Goal: Task Accomplishment & Management: Manage account settings

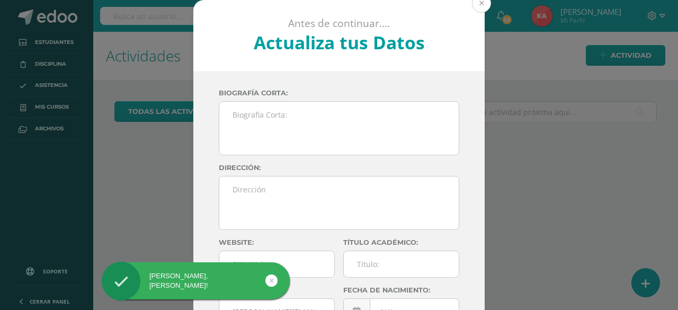
click at [475, 6] on button at bounding box center [481, 3] width 19 height 19
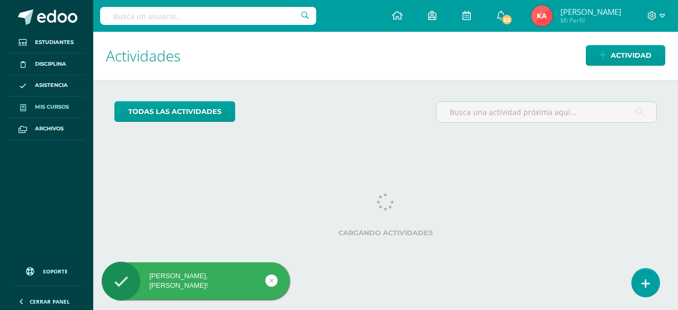
click at [43, 105] on span "Mis cursos" at bounding box center [52, 107] width 34 height 8
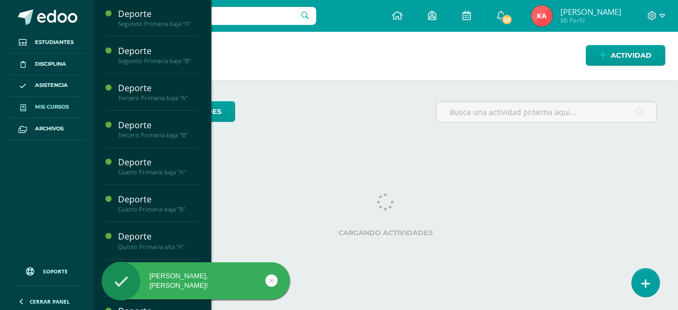
scroll to position [262, 0]
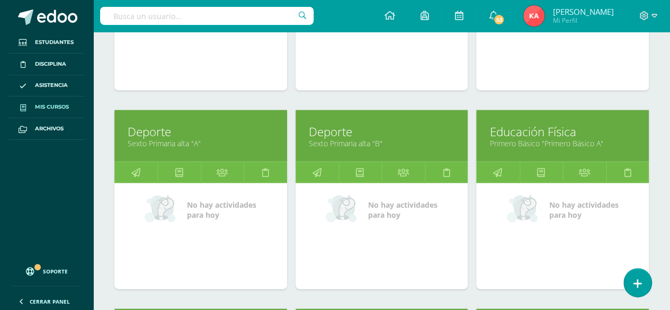
scroll to position [1081, 0]
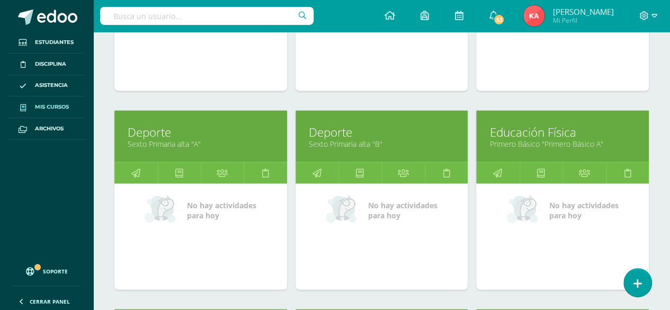
click at [202, 139] on link "Sexto Primaria alta "A"" at bounding box center [201, 144] width 146 height 10
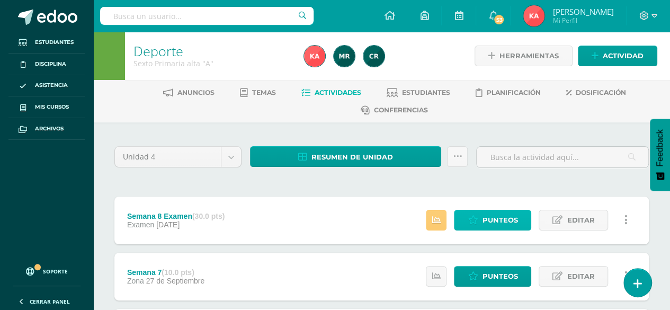
click at [503, 223] on span "Punteos" at bounding box center [499, 220] width 35 height 20
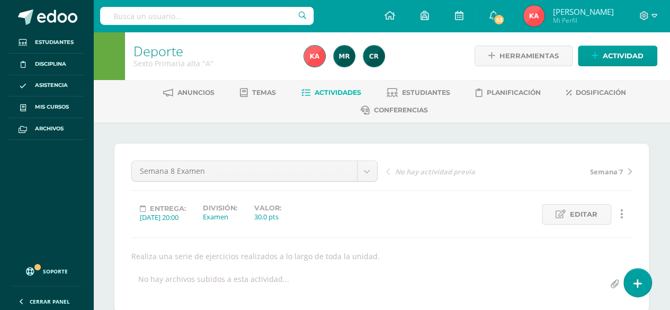
click at [327, 86] on link "Actividades" at bounding box center [331, 92] width 60 height 17
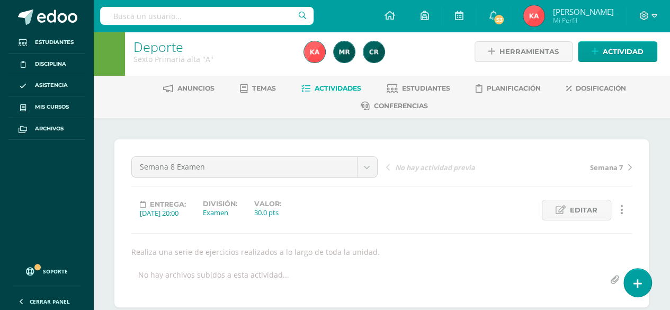
scroll to position [4, 0]
click at [331, 83] on link "Actividades" at bounding box center [331, 89] width 60 height 17
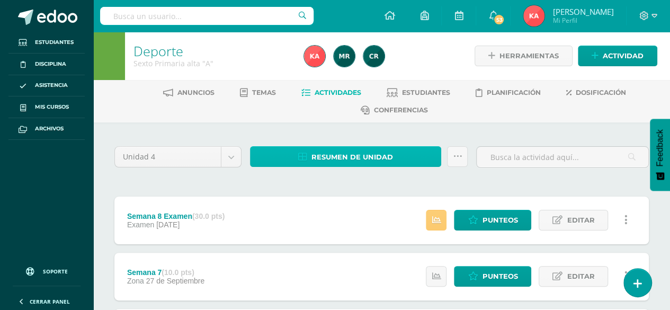
click at [345, 153] on span "Resumen de unidad" at bounding box center [352, 157] width 82 height 20
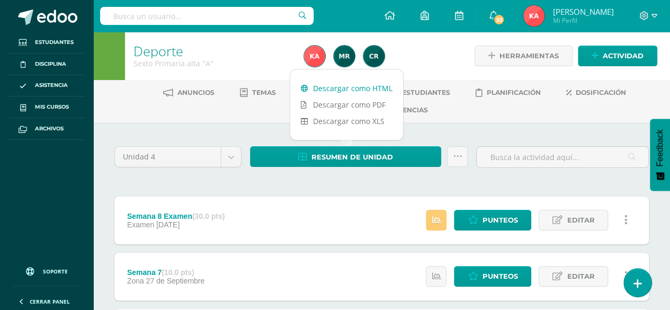
click at [357, 87] on link "Descargar como HTML" at bounding box center [346, 88] width 113 height 16
click at [51, 108] on span "Mis cursos" at bounding box center [52, 107] width 34 height 8
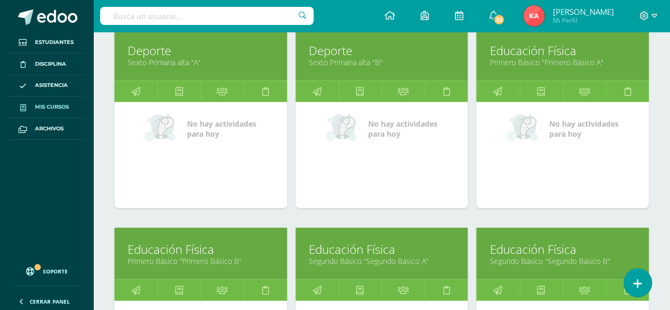
scroll to position [1163, 0]
click at [400, 57] on link "Sexto Primaria alta "B"" at bounding box center [382, 62] width 146 height 10
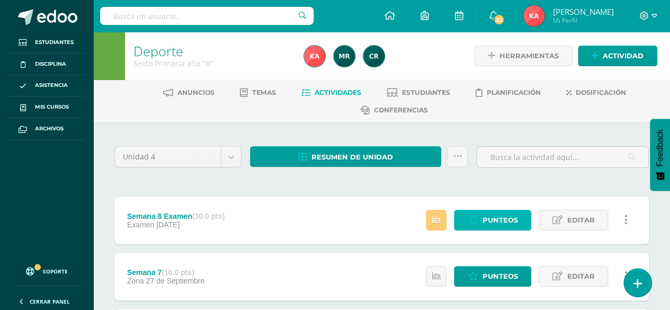
click at [506, 226] on span "Punteos" at bounding box center [499, 220] width 35 height 20
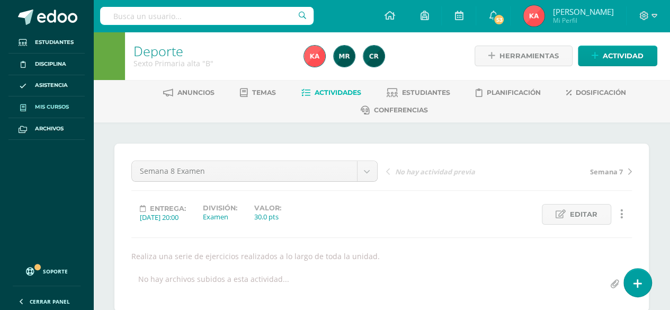
click at [69, 108] on span "Mis cursos" at bounding box center [52, 107] width 34 height 8
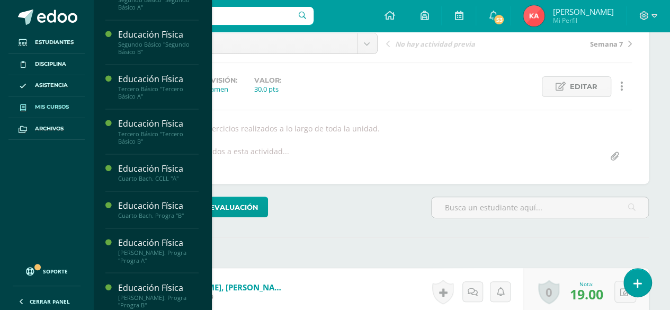
scroll to position [133, 0]
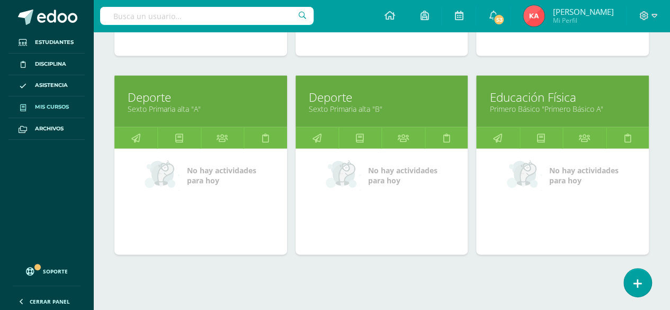
scroll to position [1117, 0]
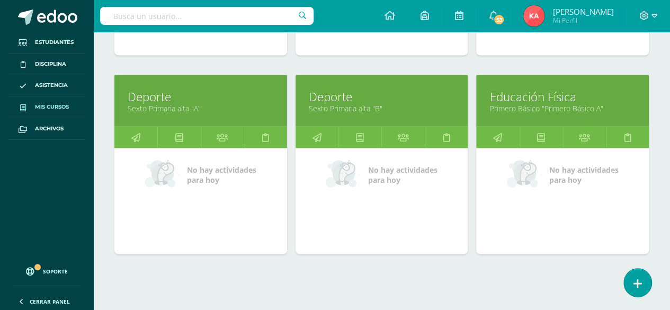
click at [601, 96] on link "Educación Física" at bounding box center [562, 96] width 146 height 16
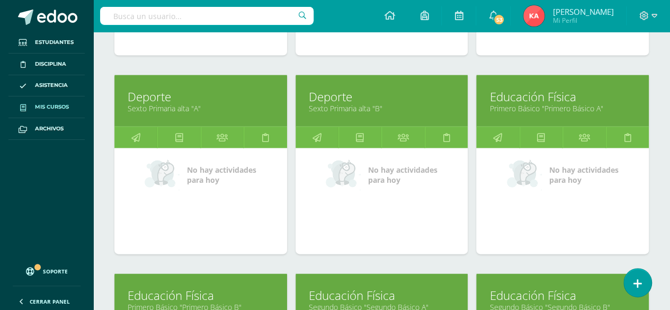
click at [594, 103] on link "Primero Básico "Primero Básico A"" at bounding box center [562, 108] width 146 height 10
